Goal: Transaction & Acquisition: Purchase product/service

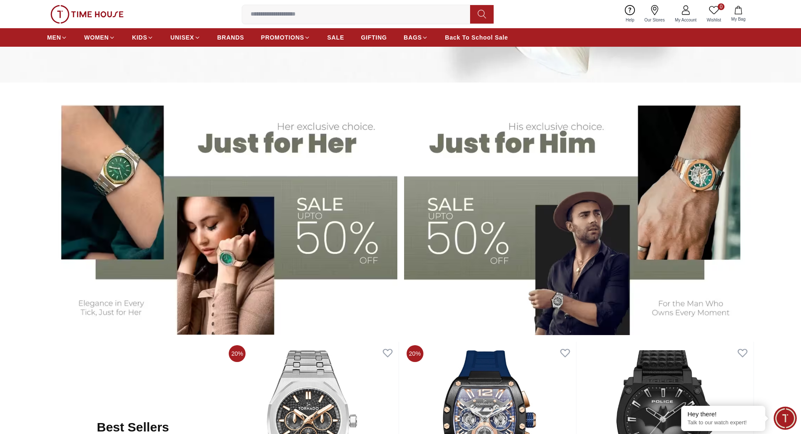
click at [295, 250] on img at bounding box center [222, 213] width 350 height 244
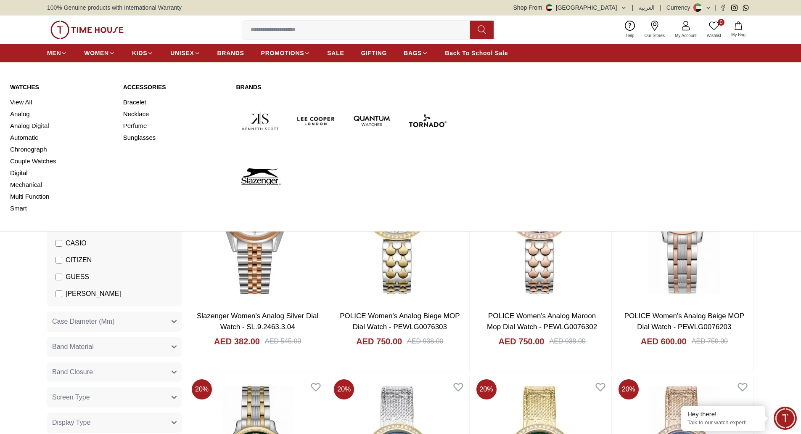
click at [25, 87] on link "Watches" at bounding box center [61, 87] width 103 height 8
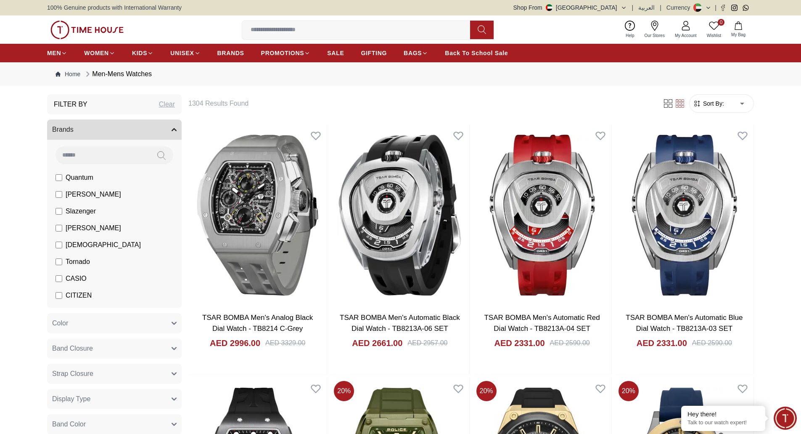
click at [97, 32] on img at bounding box center [86, 30] width 73 height 19
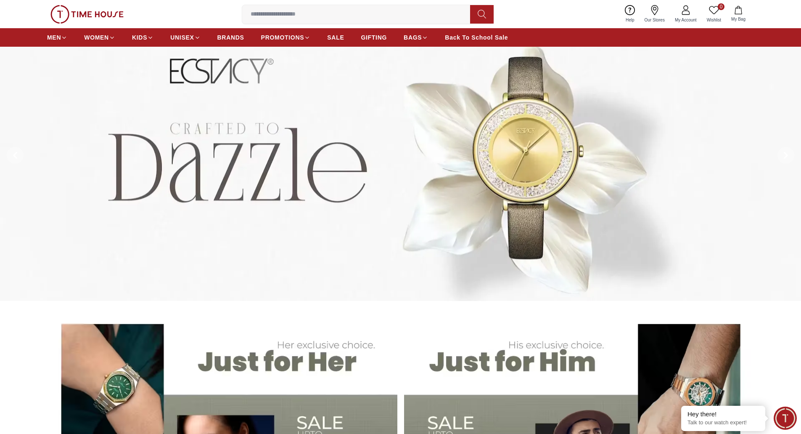
scroll to position [252, 0]
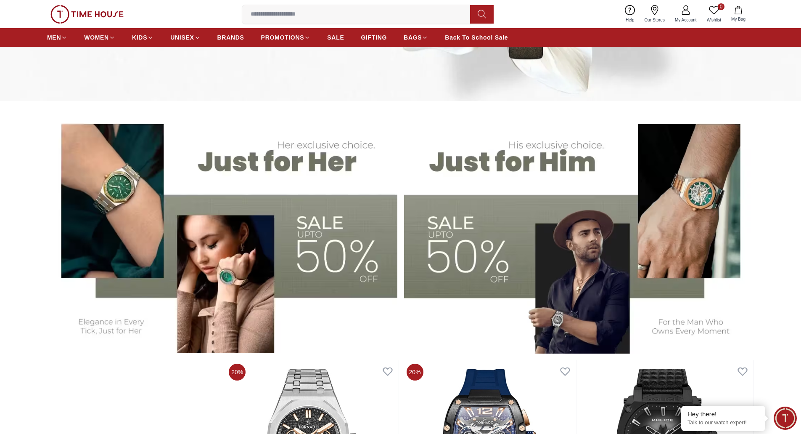
click at [326, 265] on img at bounding box center [222, 231] width 350 height 244
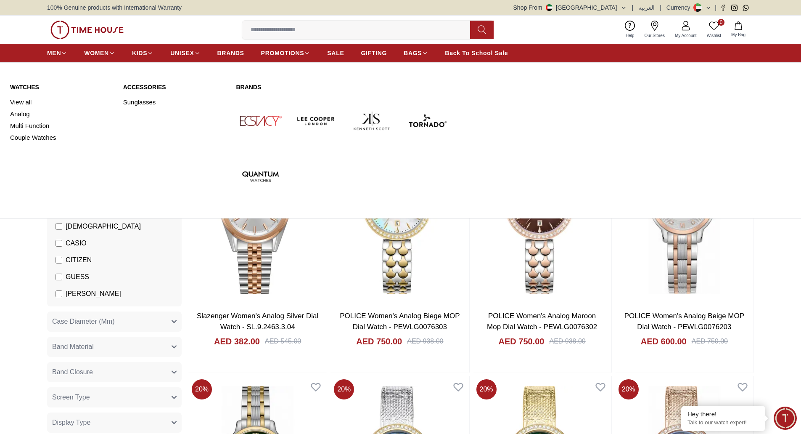
click at [30, 86] on link "Watches" at bounding box center [61, 87] width 103 height 8
